Goal: Task Accomplishment & Management: Complete application form

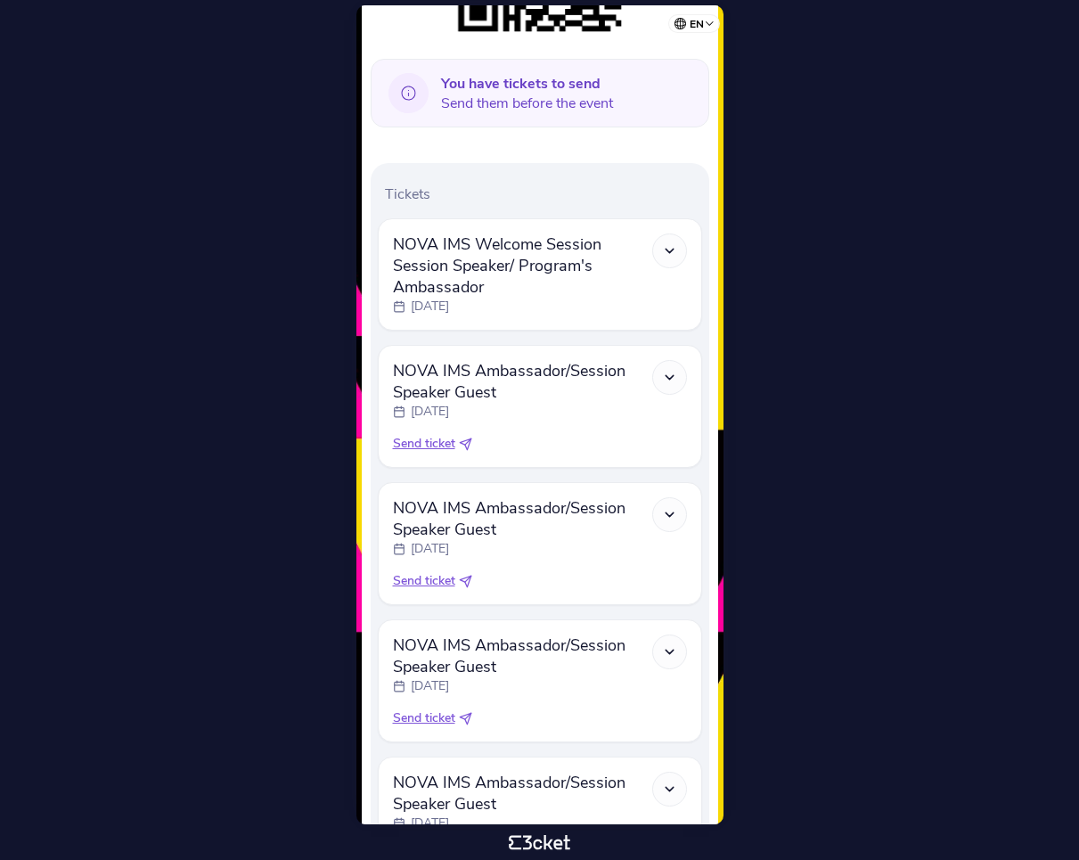
scroll to position [427, 0]
click at [438, 439] on span "Send ticket" at bounding box center [424, 442] width 62 height 18
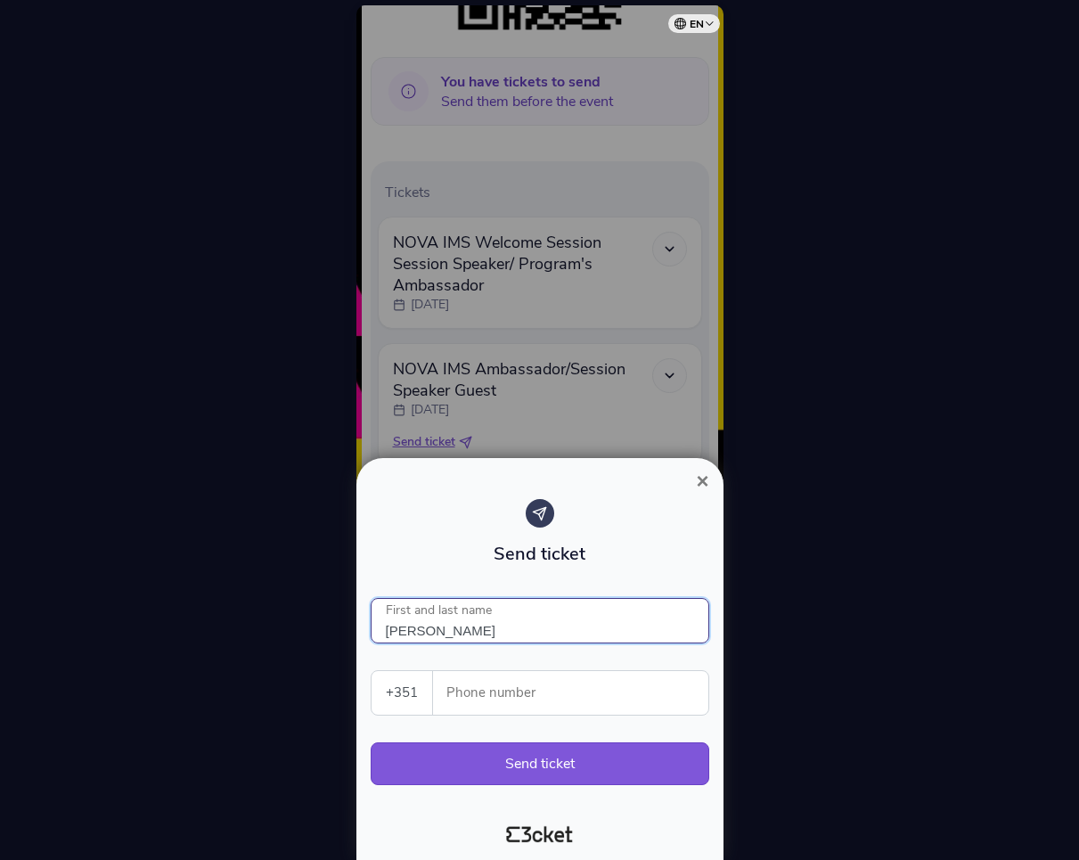
type input "Maria Victorino"
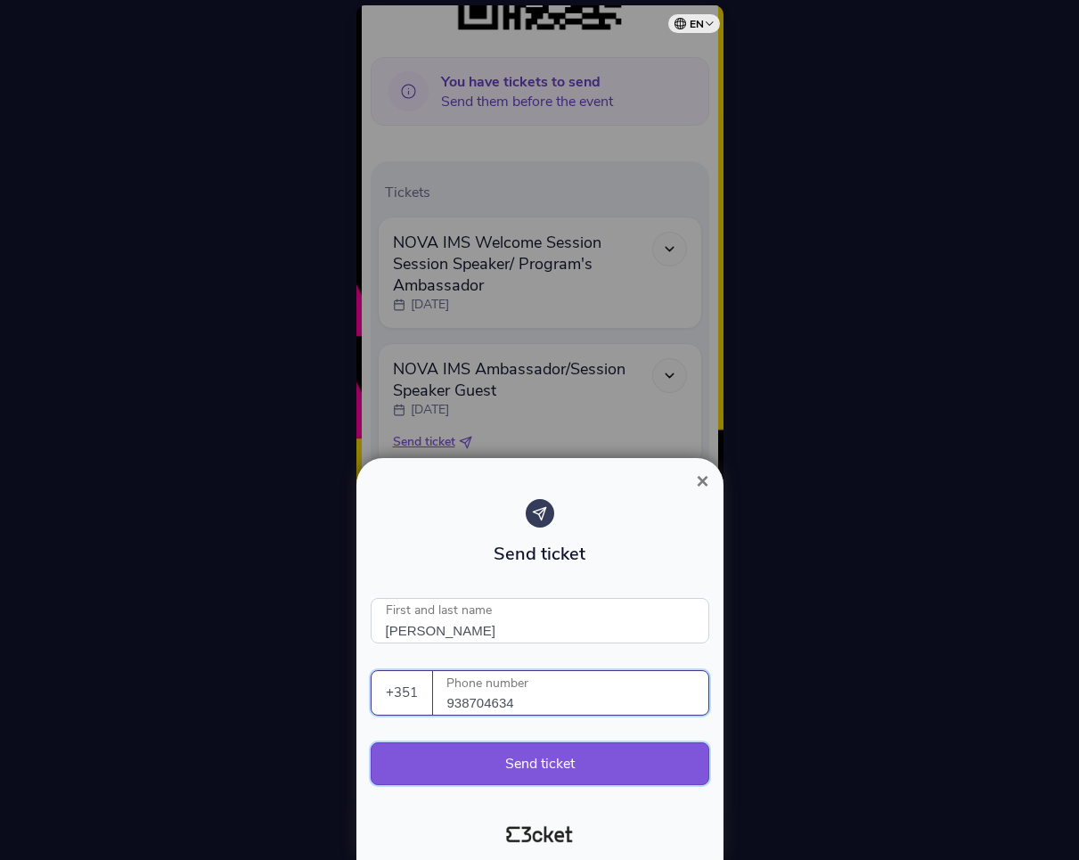
type input "938704634"
click at [513, 763] on button "Send ticket" at bounding box center [540, 763] width 339 height 43
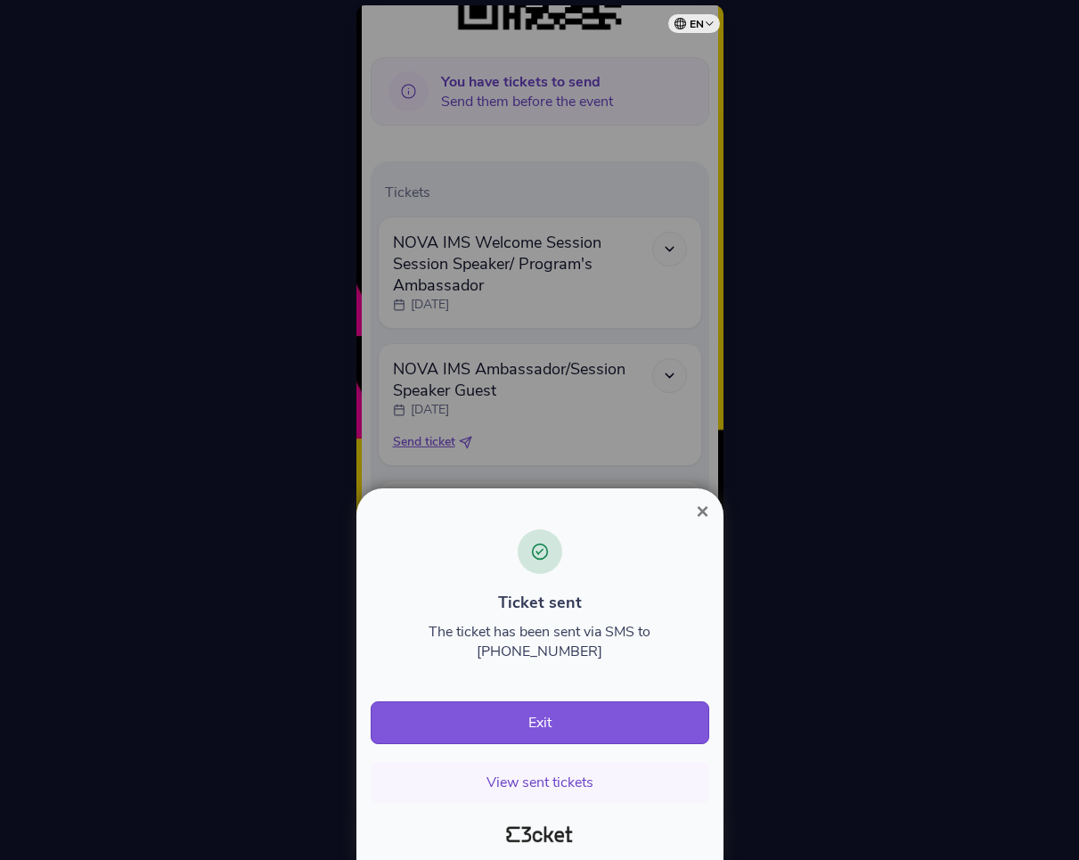
click at [705, 513] on span "×" at bounding box center [702, 511] width 12 height 24
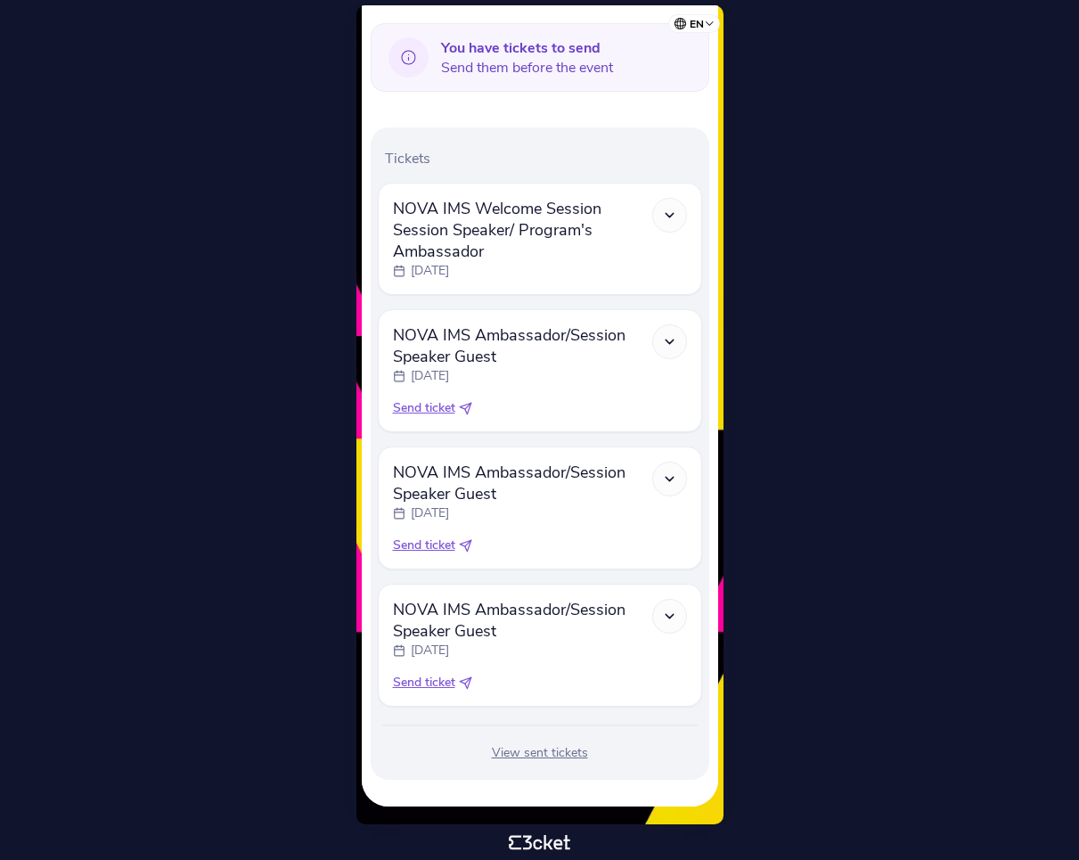
scroll to position [461, 0]
click at [676, 211] on icon at bounding box center [669, 215] width 15 height 15
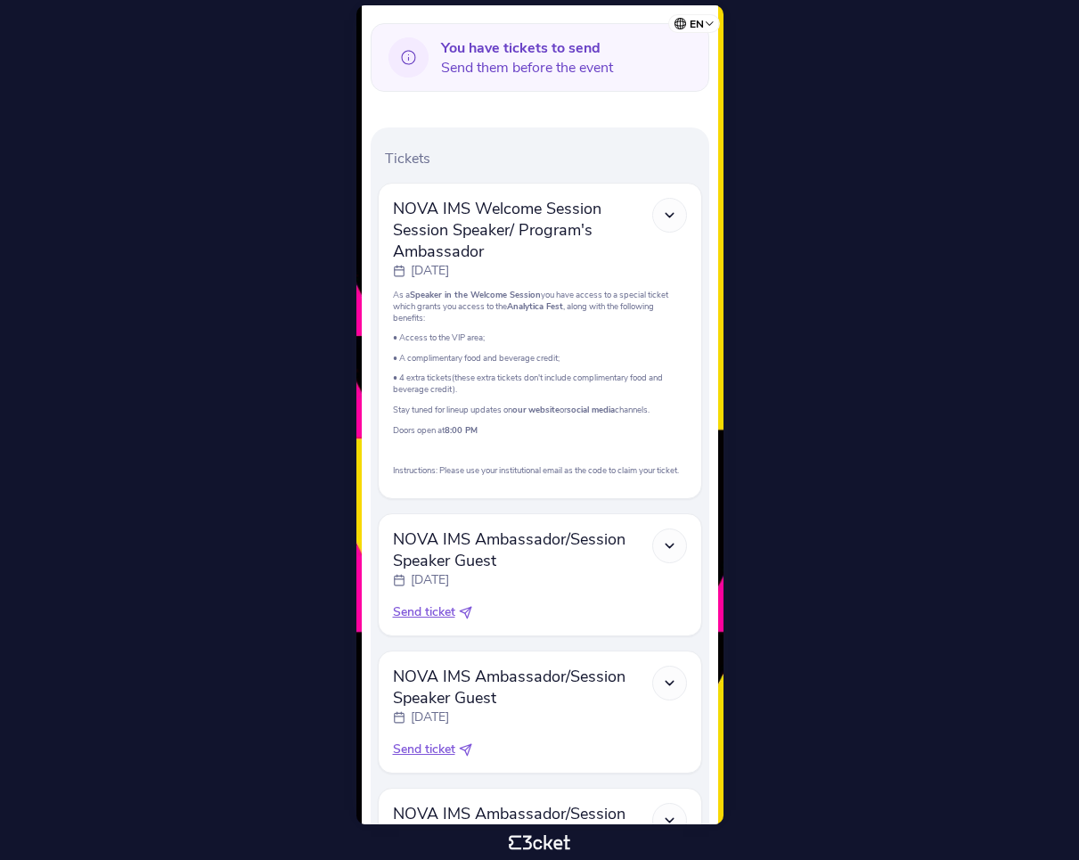
click at [673, 215] on icon at bounding box center [669, 215] width 15 height 15
click at [667, 216] on polyline at bounding box center [669, 215] width 8 height 4
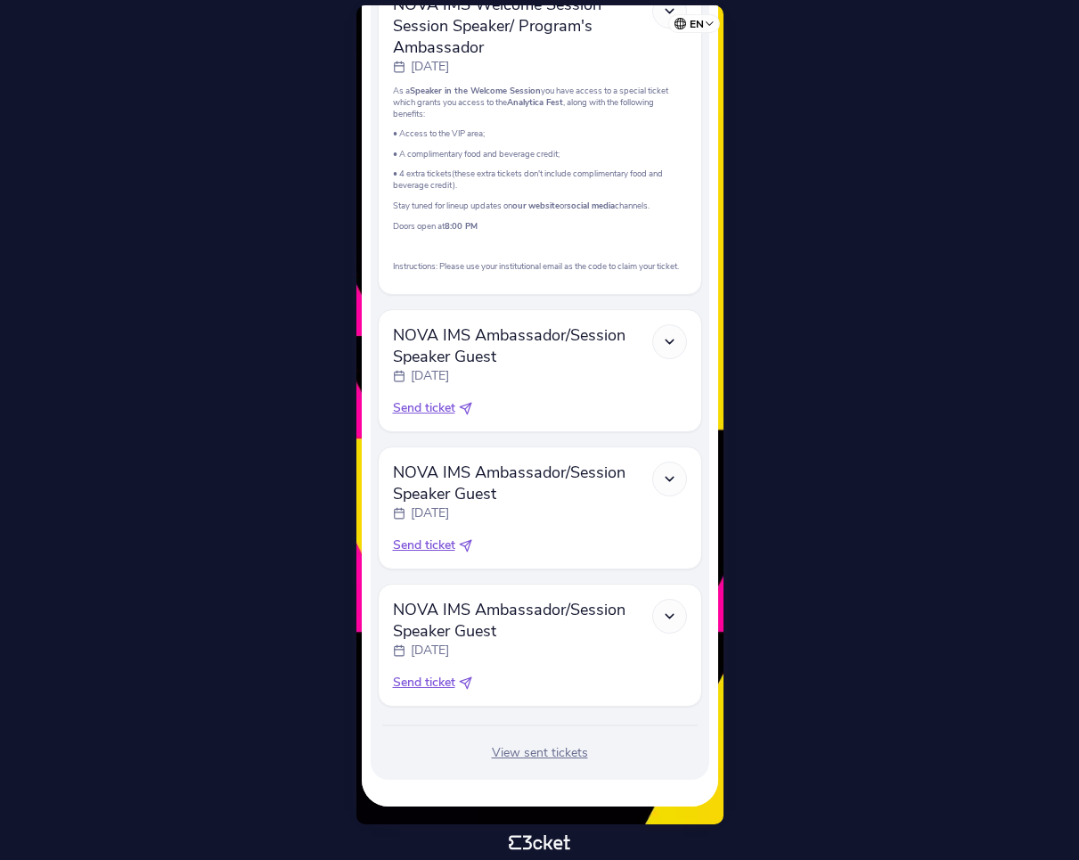
scroll to position [676, 0]
click at [416, 423] on div "NOVA IMS Ambassador/Session Speaker Guest [DATE] This is a complimentary ticket…" at bounding box center [540, 370] width 324 height 123
click at [428, 407] on span "Send ticket" at bounding box center [424, 408] width 62 height 18
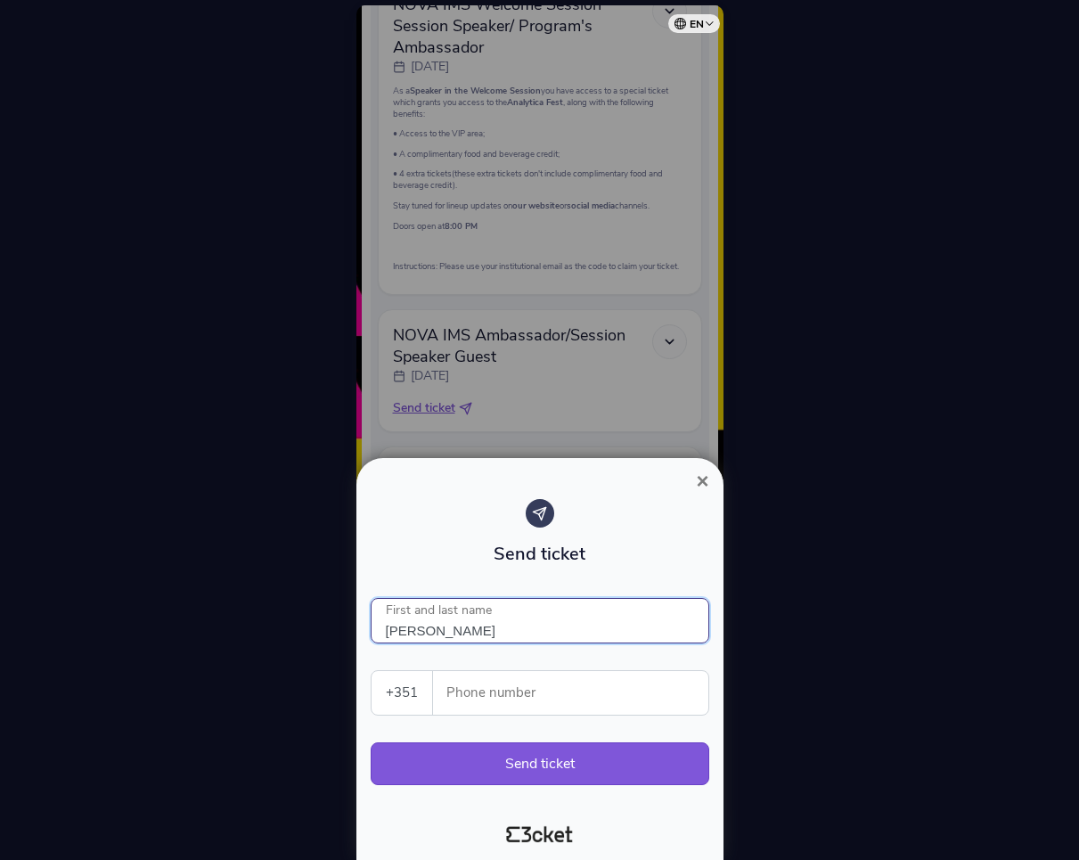
type input "[PERSON_NAME]"
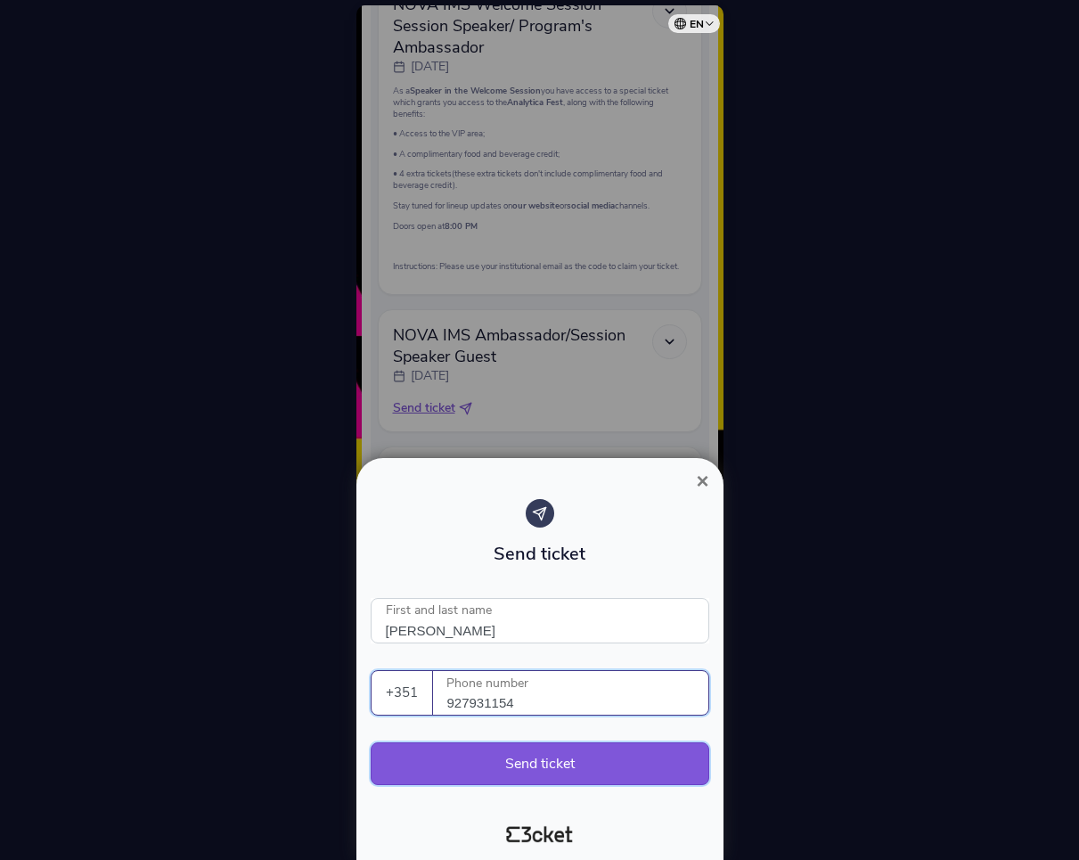
type input "927931154"
click at [460, 762] on button "Send ticket" at bounding box center [540, 763] width 339 height 43
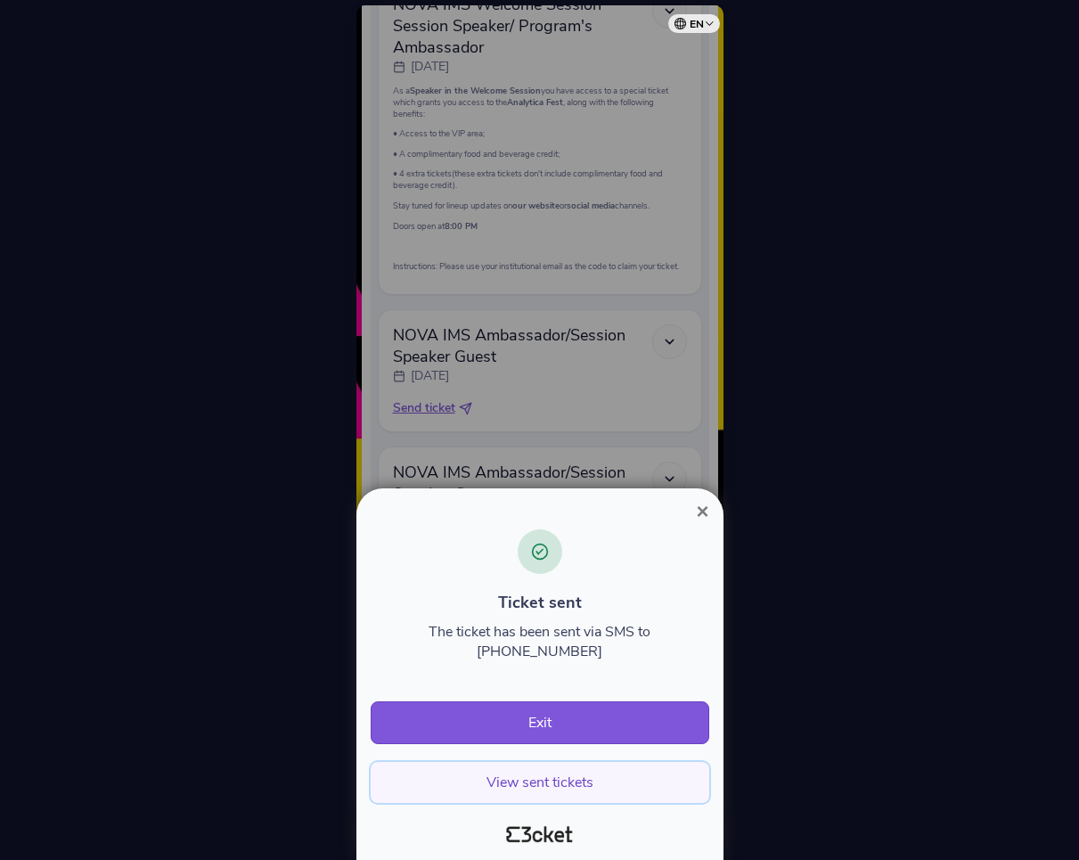
click at [507, 784] on button "View sent tickets" at bounding box center [540, 782] width 339 height 41
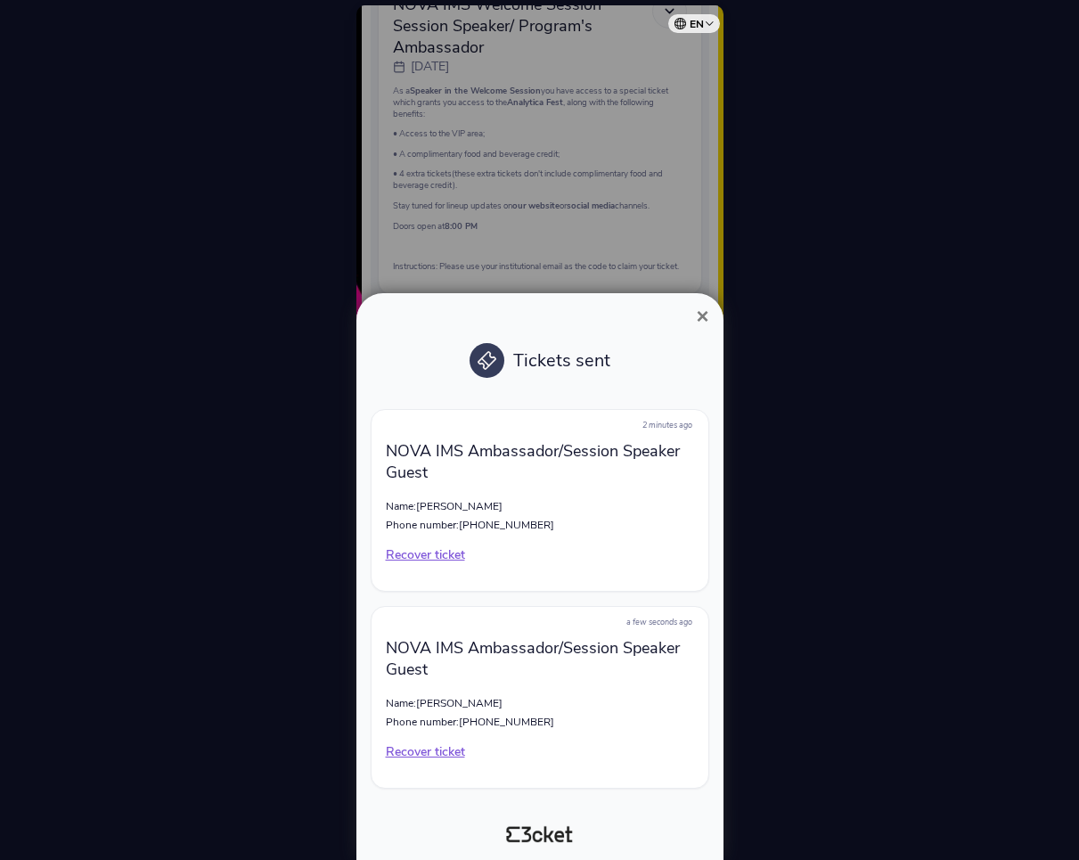
click at [704, 314] on span "×" at bounding box center [702, 316] width 12 height 24
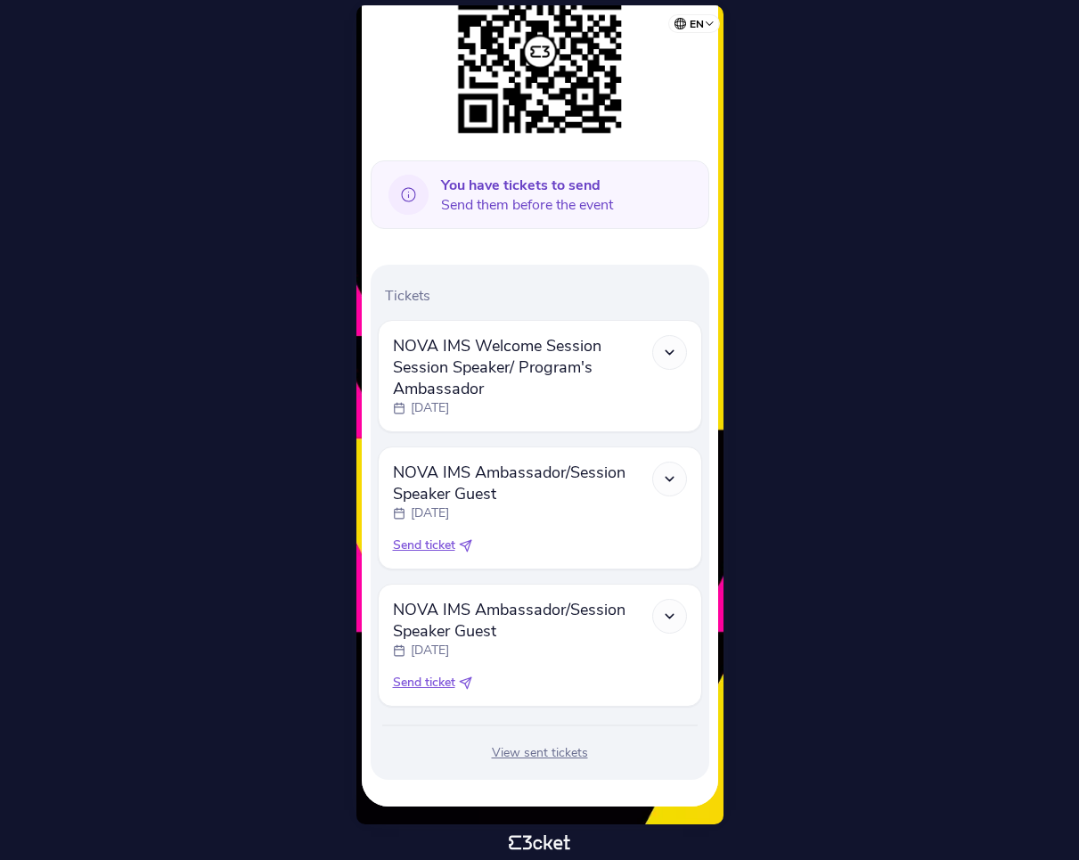
scroll to position [323, 0]
click at [669, 485] on icon at bounding box center [669, 478] width 15 height 15
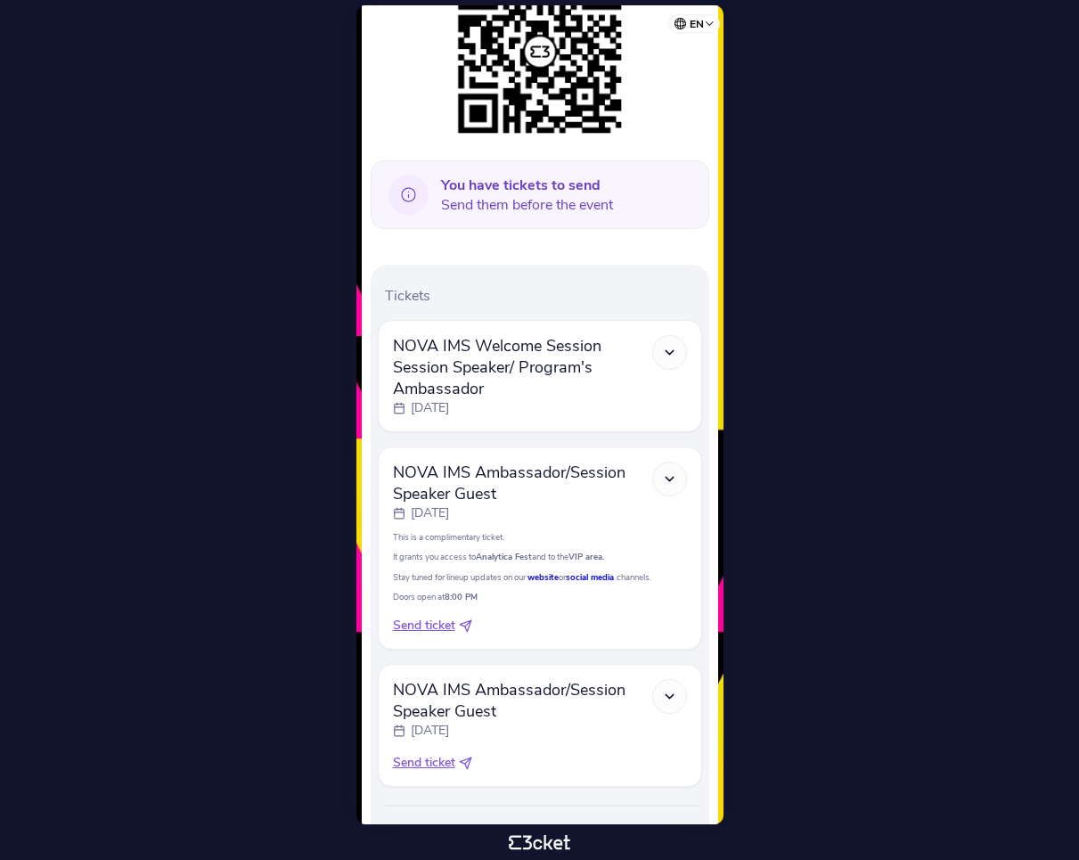
click at [429, 628] on span "Send ticket" at bounding box center [424, 625] width 62 height 18
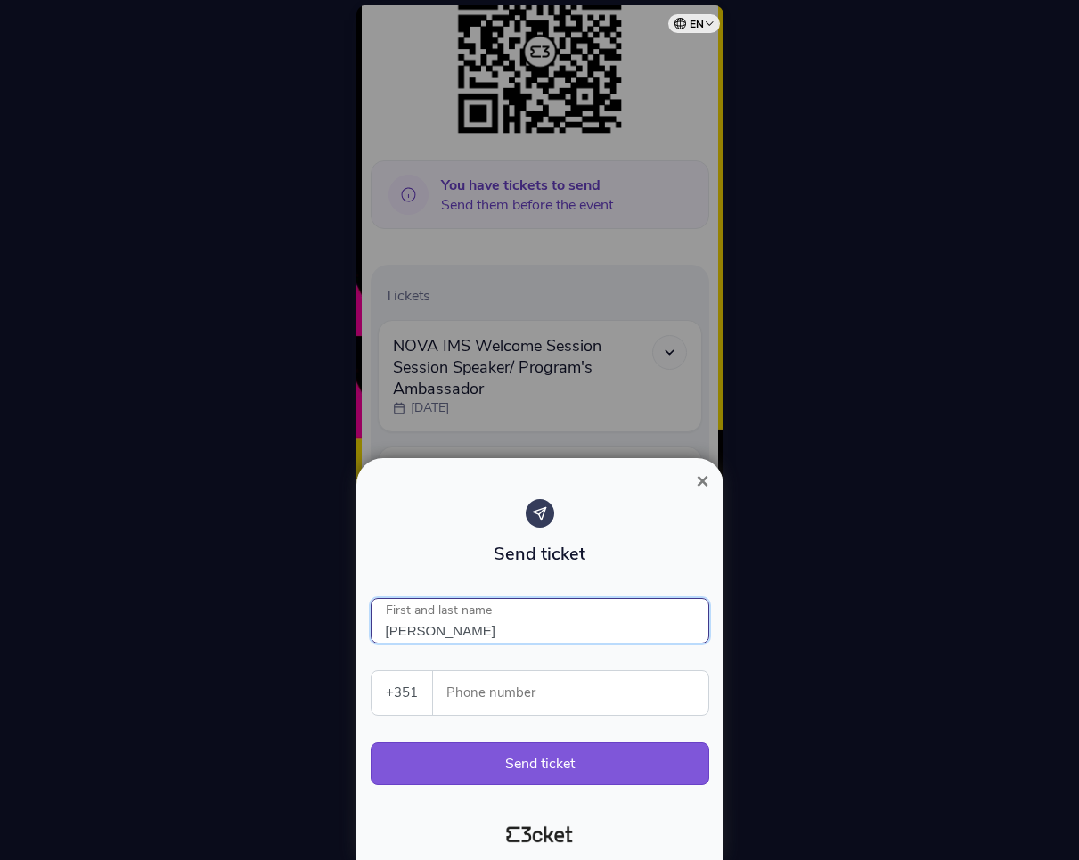
type input "Francisco Victorino"
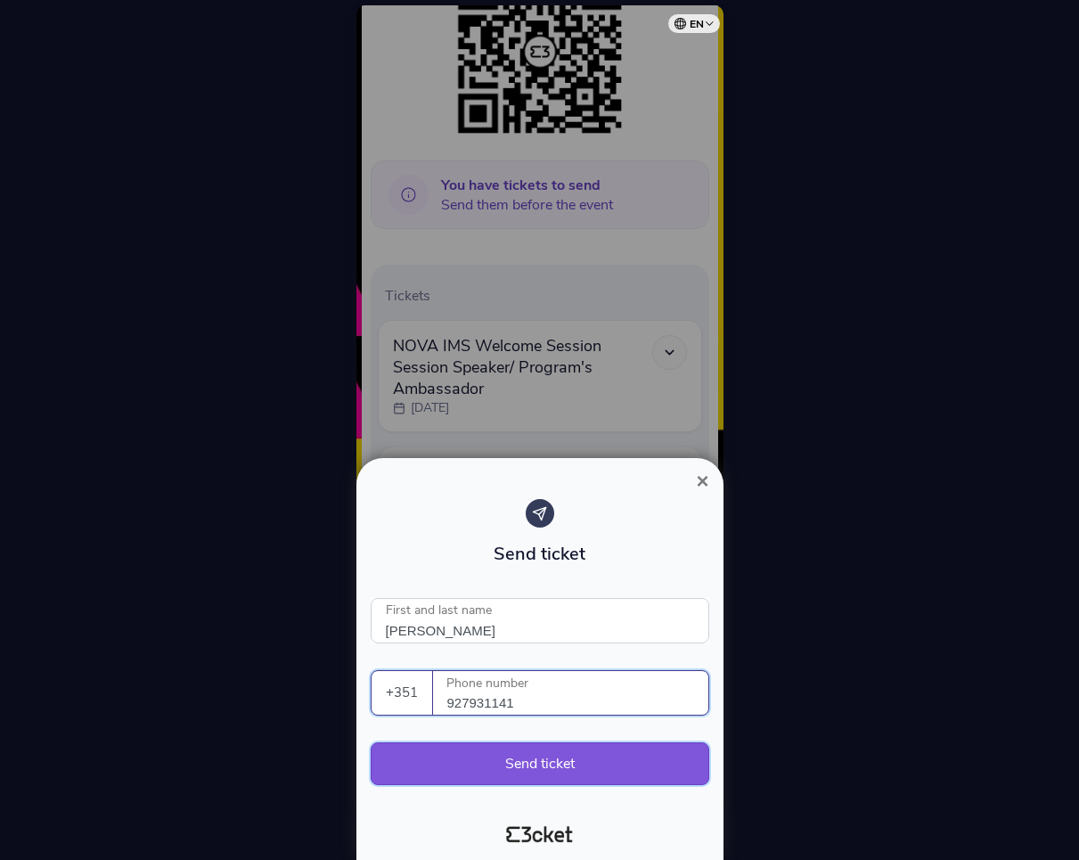
type input "927931141"
click at [436, 757] on button "Send ticket" at bounding box center [540, 763] width 339 height 43
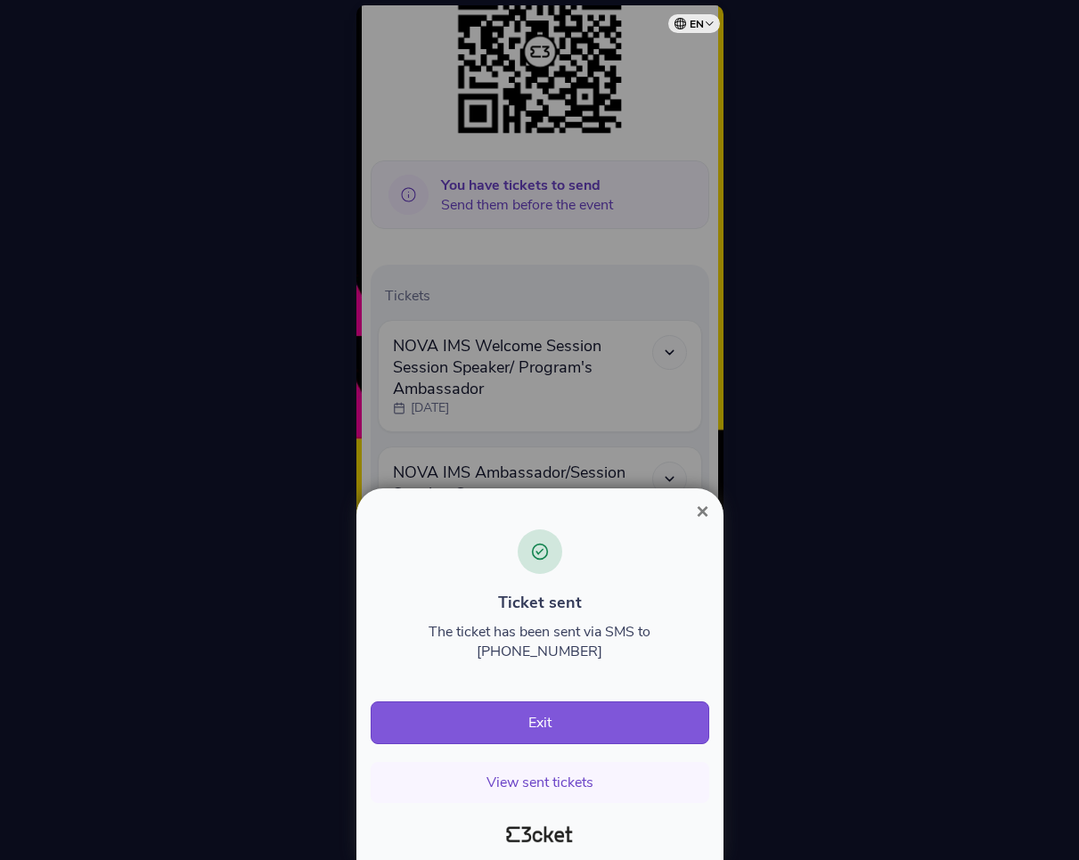
click at [699, 509] on span "×" at bounding box center [702, 511] width 12 height 24
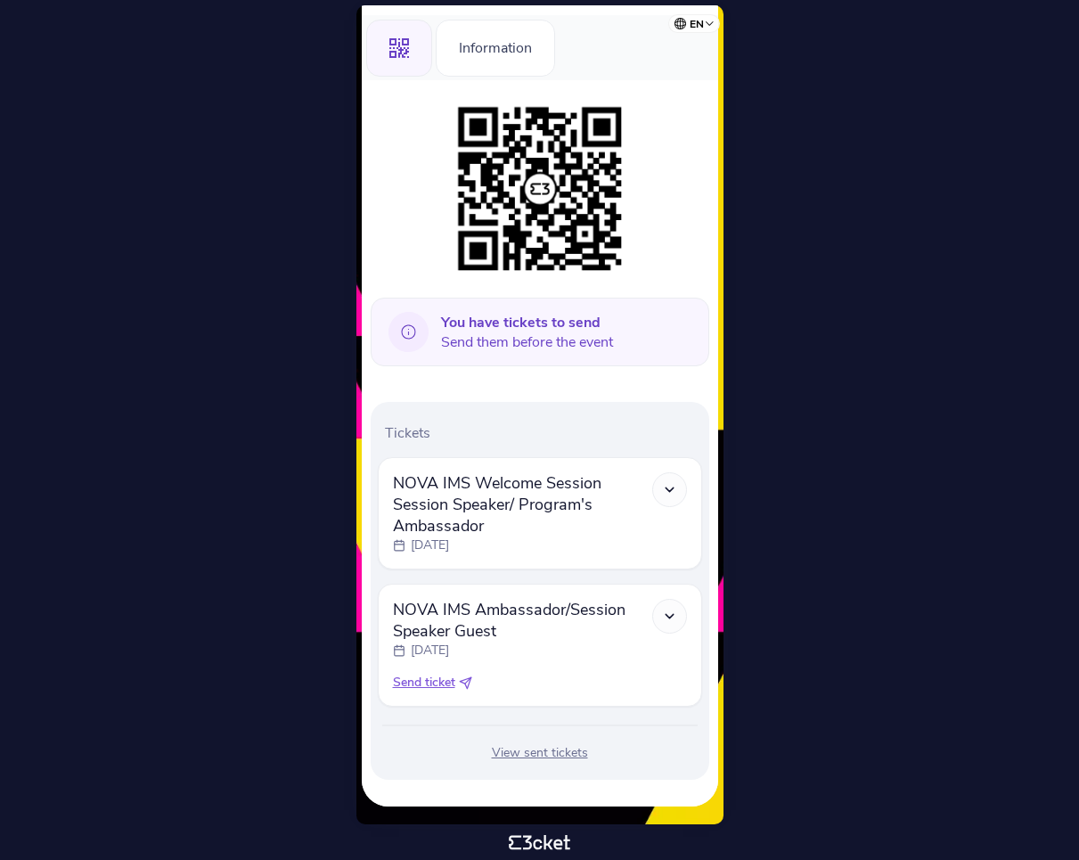
scroll to position [186, 0]
click at [420, 684] on span "Send ticket" at bounding box center [424, 682] width 62 height 18
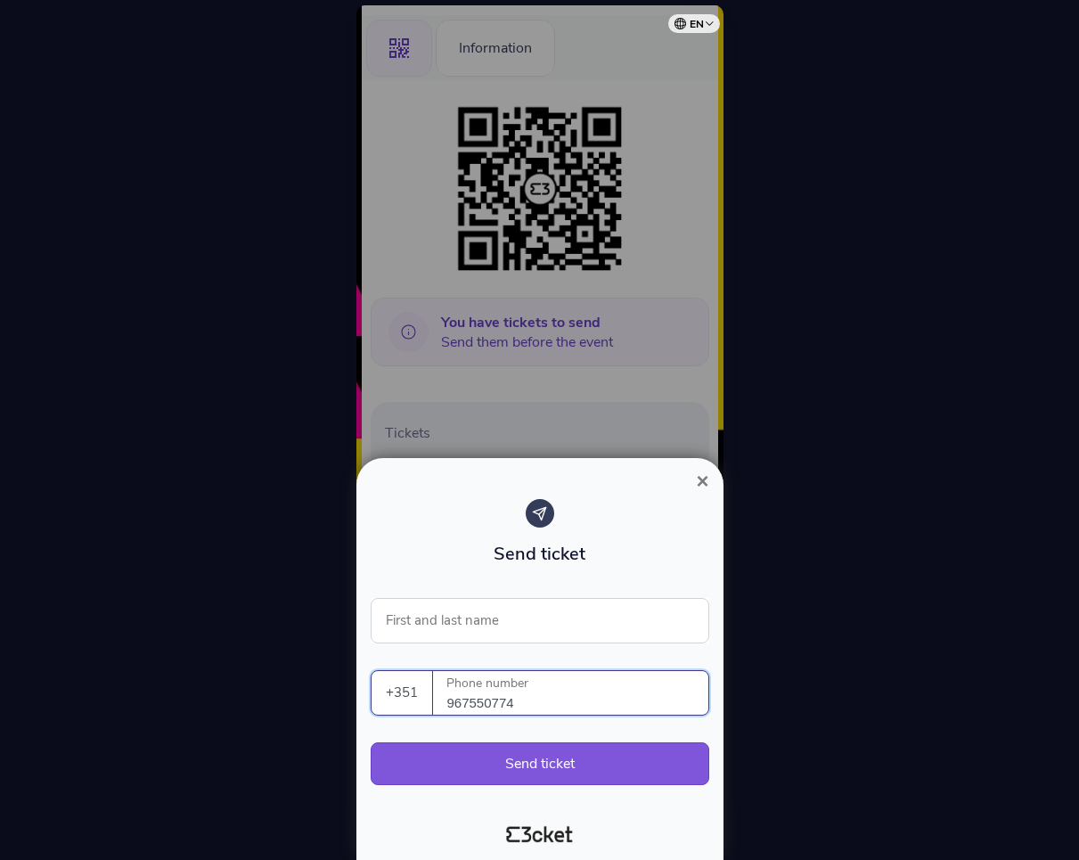
type input "967550774"
click at [447, 617] on input "First and last name" at bounding box center [540, 620] width 339 height 45
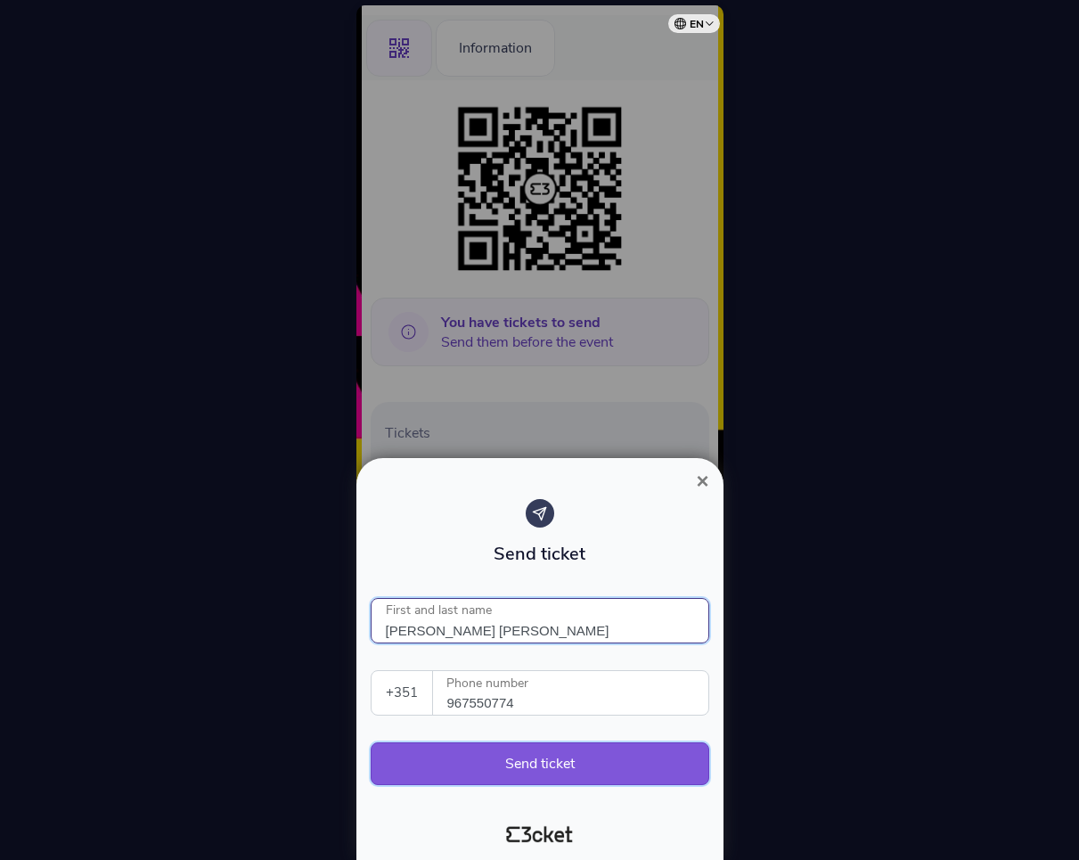
type input "Maria Beatriz"
click at [459, 762] on button "Send ticket" at bounding box center [540, 763] width 339 height 43
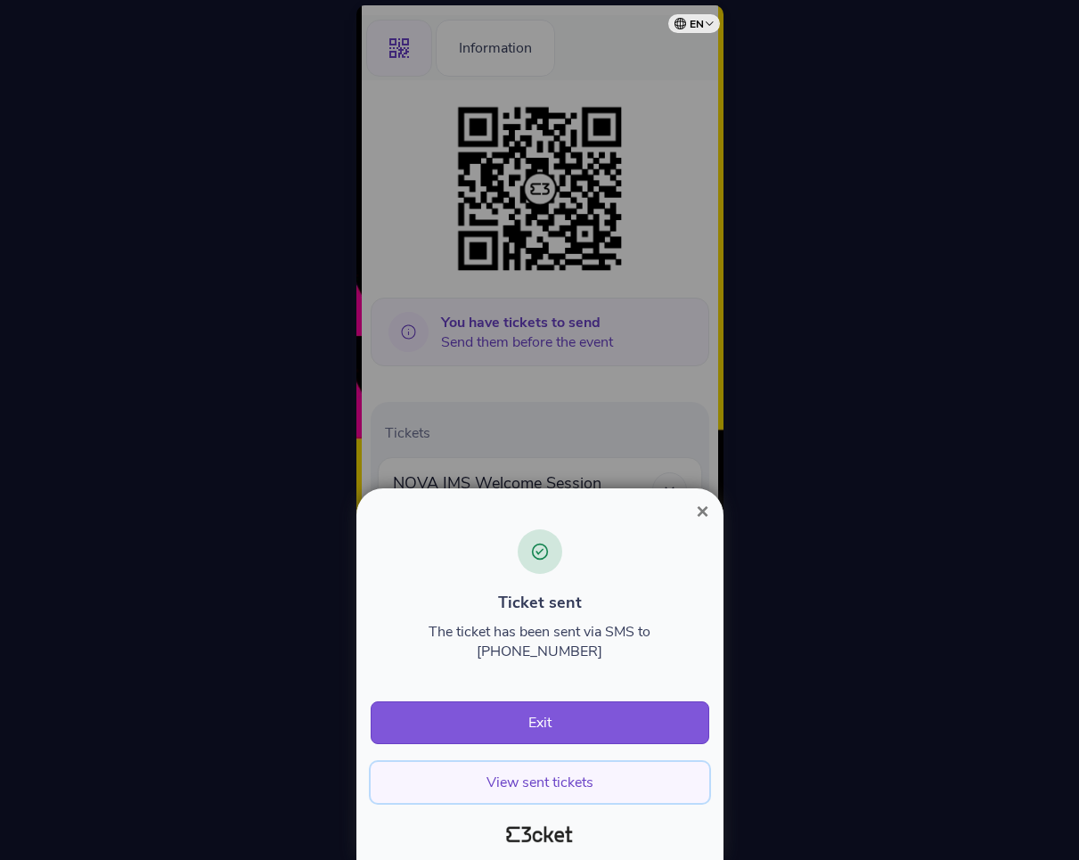
click at [550, 781] on button "View sent tickets" at bounding box center [540, 782] width 339 height 41
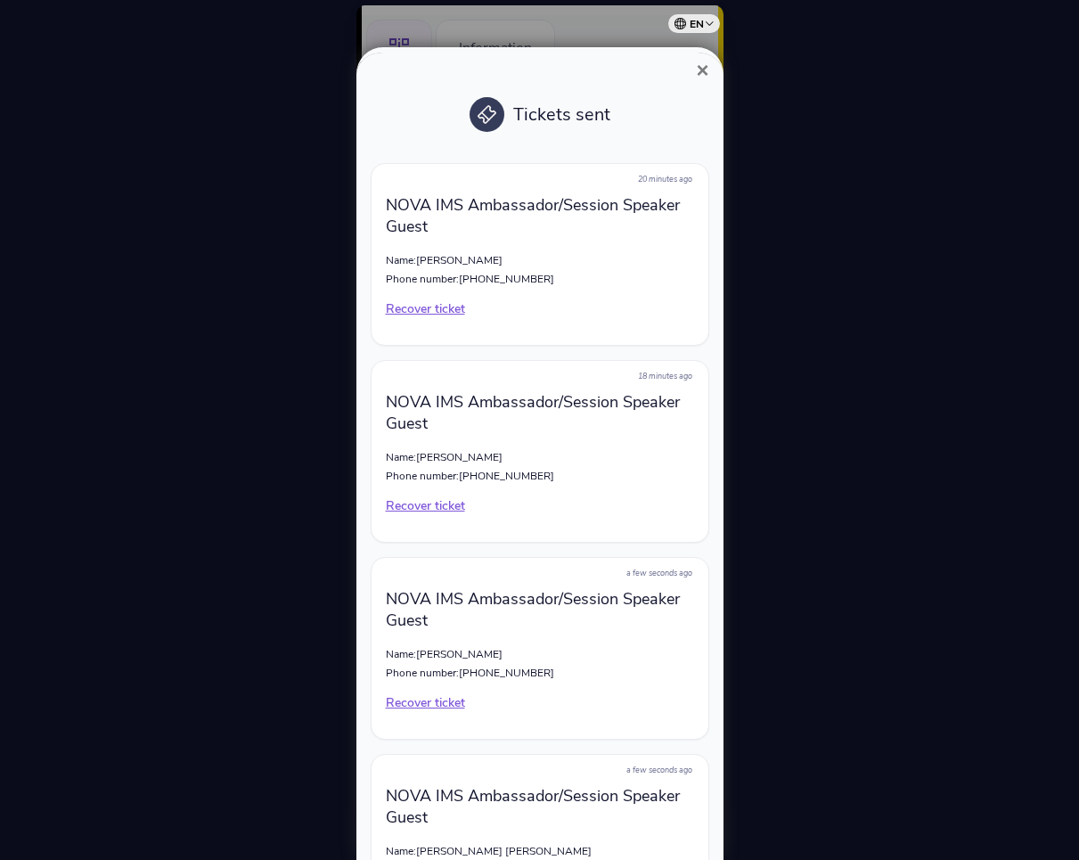
click at [701, 66] on span "×" at bounding box center [702, 70] width 12 height 24
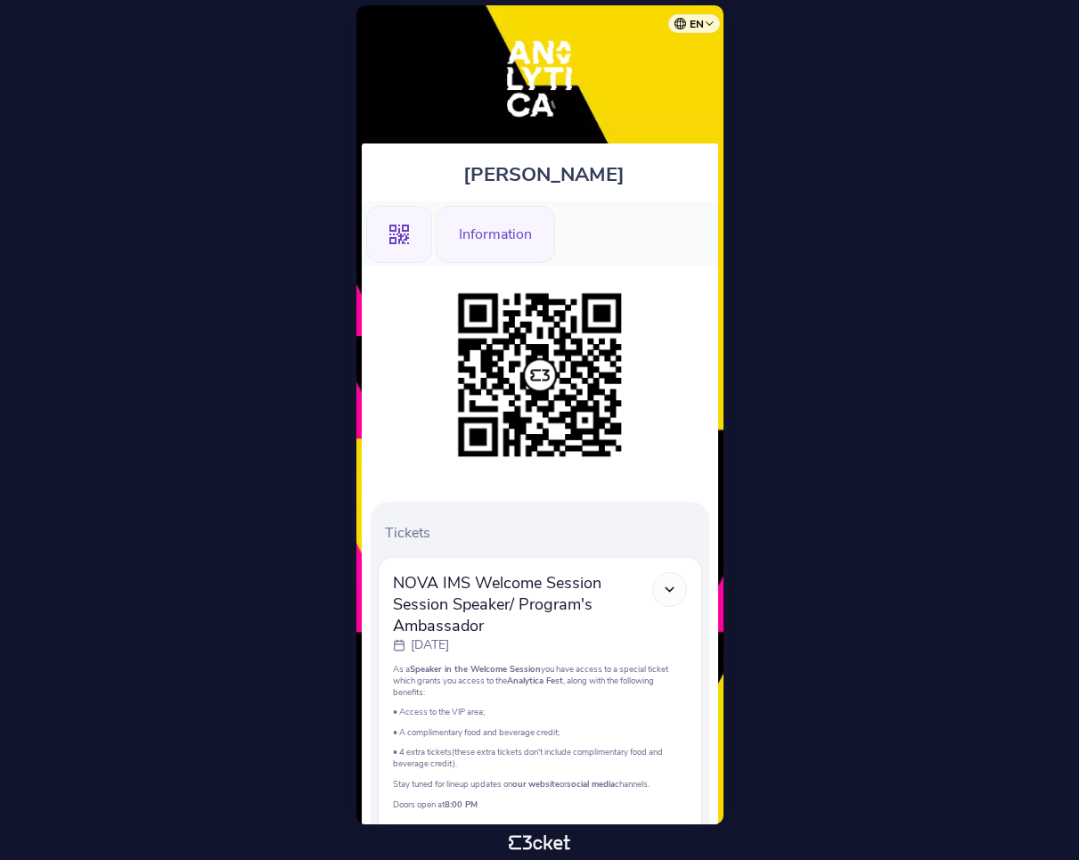
click at [497, 236] on div "Information" at bounding box center [495, 234] width 119 height 57
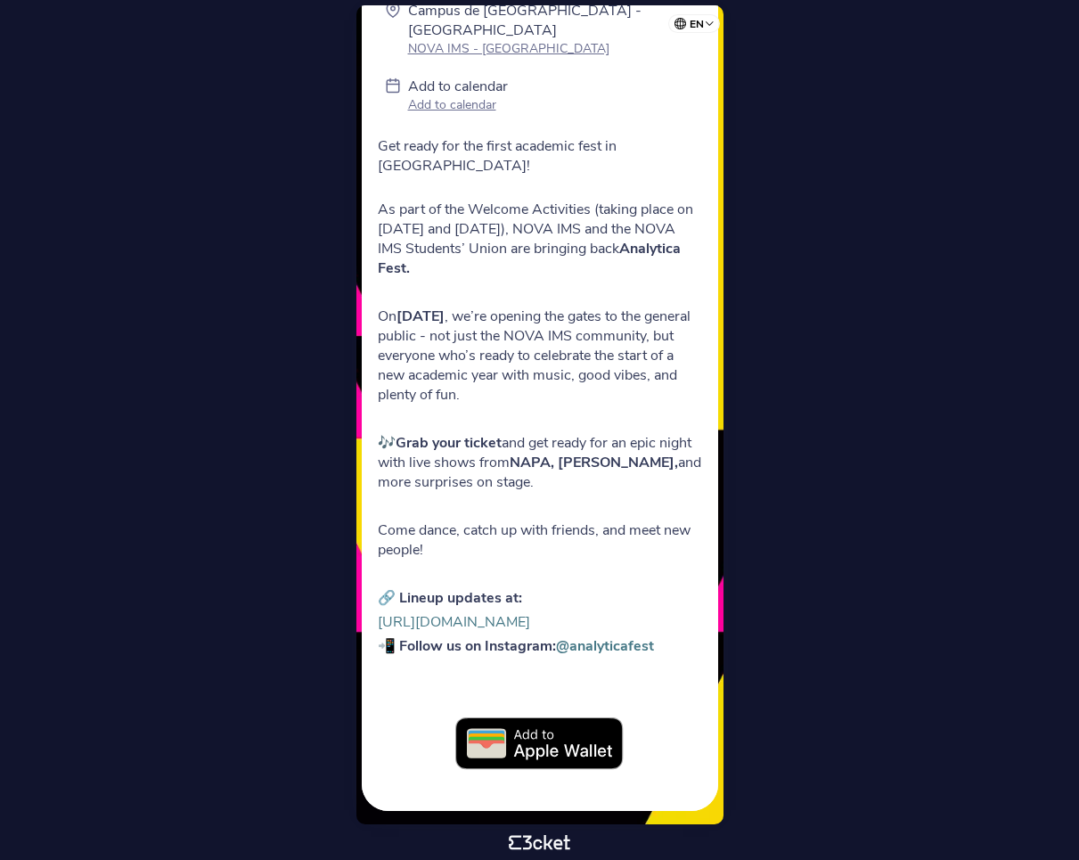
scroll to position [282, 0]
click at [607, 643] on strong "@analyticafest" at bounding box center [605, 647] width 98 height 20
